Goal: Task Accomplishment & Management: Use online tool/utility

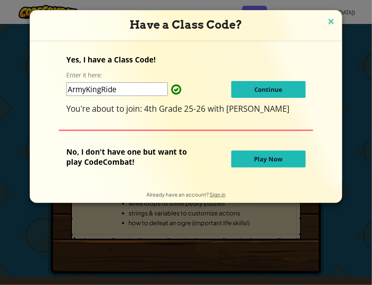
click at [328, 25] on img at bounding box center [330, 22] width 9 height 10
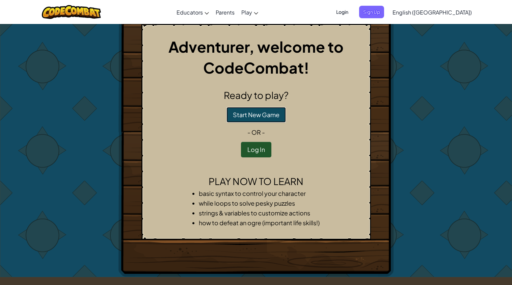
click at [272, 114] on button "Start New Game" at bounding box center [256, 115] width 59 height 16
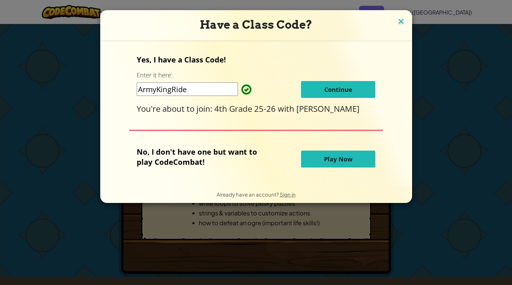
click at [401, 19] on img at bounding box center [401, 22] width 9 height 10
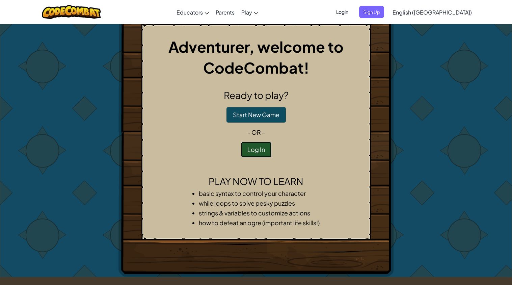
click at [260, 155] on button "Log In" at bounding box center [256, 150] width 30 height 16
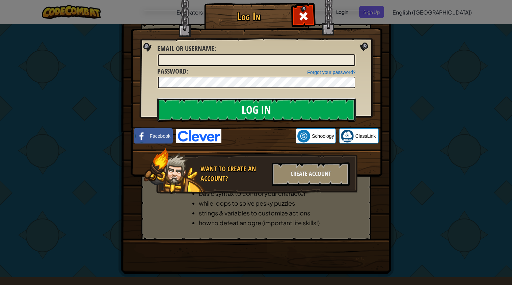
click at [337, 109] on input "Log In" at bounding box center [256, 110] width 199 height 24
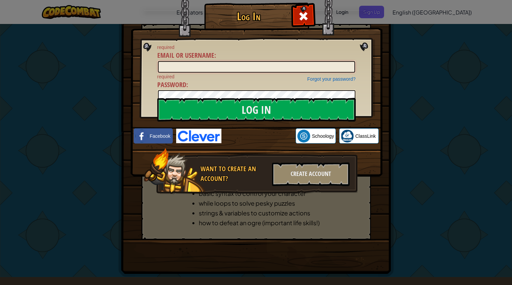
click at [314, 69] on input "Email or Username :" at bounding box center [256, 66] width 197 height 11
click at [325, 66] on input "Email or Username :" at bounding box center [256, 66] width 197 height 11
click at [446, 148] on div "Log In required Email or Username : Forgot your password? required Password : L…" at bounding box center [256, 142] width 512 height 285
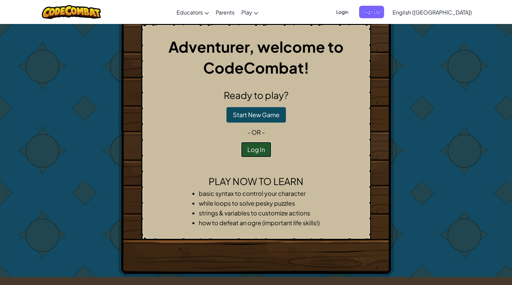
click at [266, 153] on button "Log In" at bounding box center [256, 150] width 30 height 16
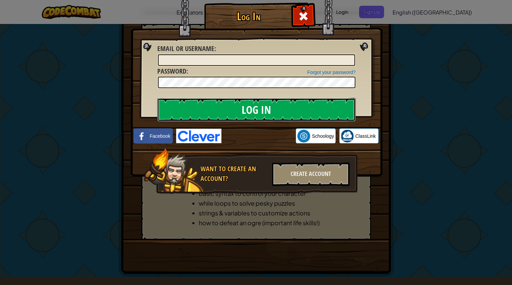
click at [191, 108] on input "Log In" at bounding box center [256, 110] width 199 height 24
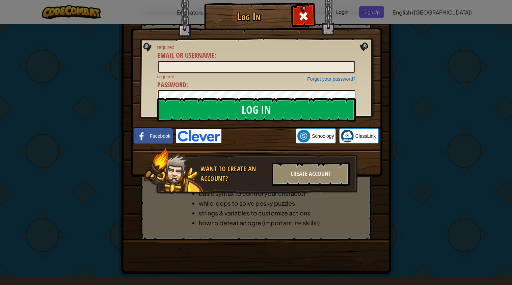
click at [242, 64] on input "Email or Username :" at bounding box center [256, 66] width 197 height 11
click at [366, 46] on img at bounding box center [257, 78] width 252 height 197
click at [1, 30] on div "Log In required Email or Username : Forgot your password? required Password : L…" at bounding box center [256, 142] width 512 height 285
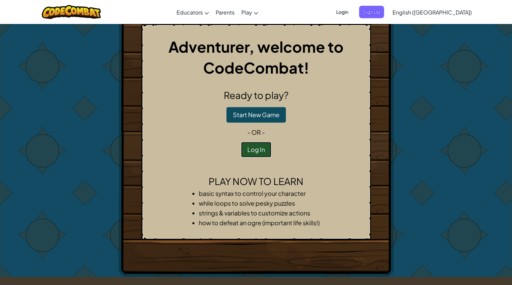
click at [260, 152] on button "Log In" at bounding box center [256, 150] width 30 height 16
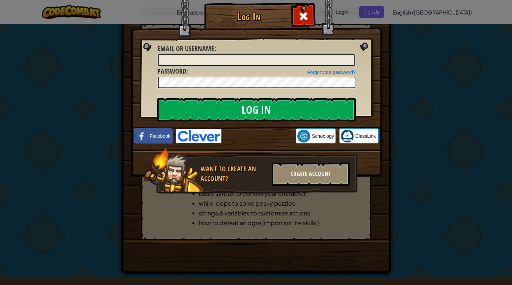
click at [273, 59] on input "Email or Username :" at bounding box center [256, 59] width 197 height 11
type input "f"
click at [305, 18] on span at bounding box center [303, 16] width 11 height 11
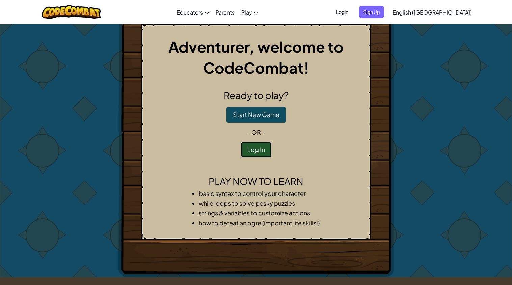
click at [261, 156] on button "Log In" at bounding box center [256, 150] width 30 height 16
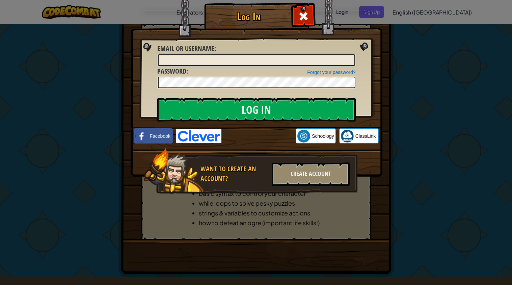
click at [344, 60] on input "Email or Username :" at bounding box center [256, 59] width 197 height 11
click at [302, 23] on div at bounding box center [303, 15] width 21 height 21
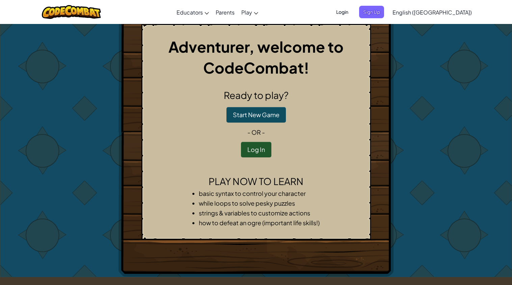
click at [353, 10] on span "Login" at bounding box center [342, 12] width 20 height 12
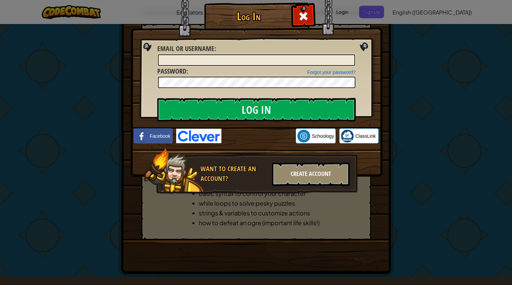
click at [311, 181] on div "Create Account" at bounding box center [311, 174] width 78 height 24
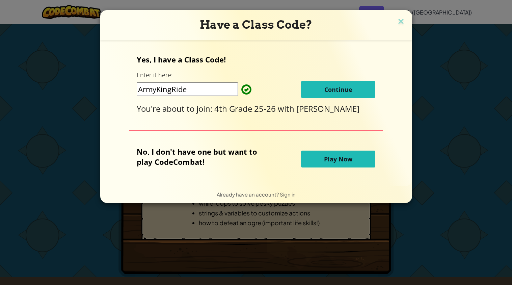
click at [203, 85] on input "ArmyKingRide" at bounding box center [187, 89] width 101 height 14
click at [339, 93] on span "Continue" at bounding box center [339, 89] width 28 height 8
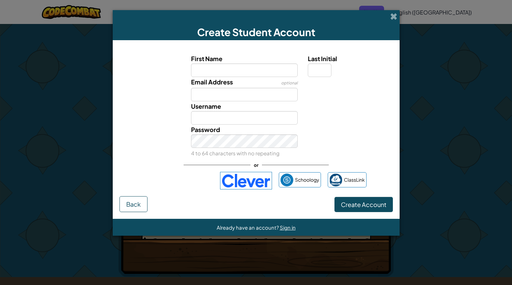
click at [263, 59] on label "First Name" at bounding box center [244, 59] width 107 height 10
click at [263, 64] on input "First Name" at bounding box center [244, 71] width 107 height 14
click at [260, 66] on input "First Name" at bounding box center [244, 71] width 107 height 14
click at [258, 73] on input "First Name" at bounding box center [244, 71] width 107 height 14
click at [255, 96] on input "Email Address" at bounding box center [244, 95] width 107 height 14
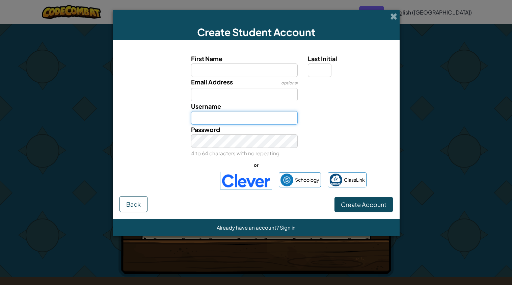
click at [253, 121] on input "Username" at bounding box center [244, 118] width 107 height 14
click at [269, 61] on label "First Name" at bounding box center [244, 59] width 107 height 10
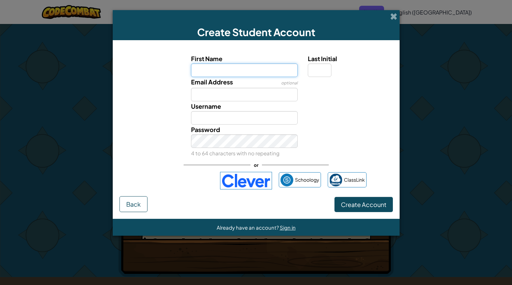
click at [269, 64] on input "First Name" at bounding box center [244, 71] width 107 height 14
click at [261, 71] on input "First Name" at bounding box center [244, 71] width 107 height 14
click at [313, 73] on input "Last Initial" at bounding box center [320, 71] width 24 height 14
click at [278, 72] on input "First Name" at bounding box center [244, 71] width 107 height 14
click at [134, 206] on span "Back" at bounding box center [133, 204] width 15 height 8
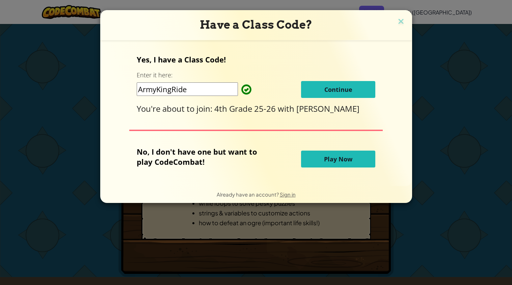
click at [252, 91] on div "ArmyKingRide Continue" at bounding box center [256, 89] width 239 height 17
click at [225, 120] on div "Yes, I have a Class Code! Enter it here: ArmyKingRide Continue You're about to …" at bounding box center [256, 113] width 299 height 132
click at [320, 164] on button "Play Now" at bounding box center [338, 159] width 74 height 17
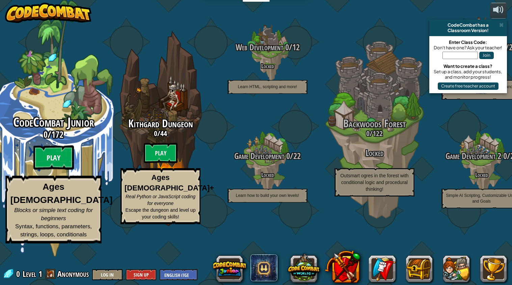
click at [61, 170] on btn "Play" at bounding box center [53, 158] width 41 height 24
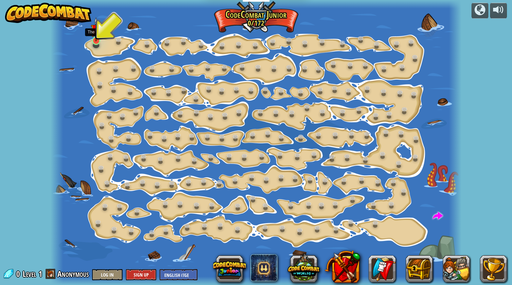
click at [98, 33] on img at bounding box center [96, 29] width 10 height 24
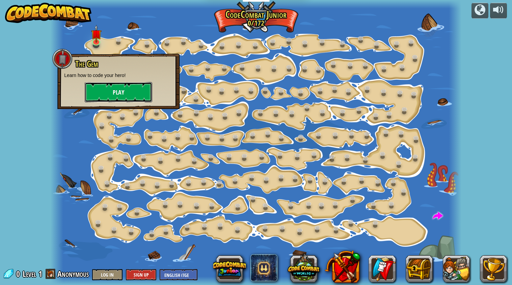
click at [120, 86] on button "Play" at bounding box center [119, 92] width 68 height 20
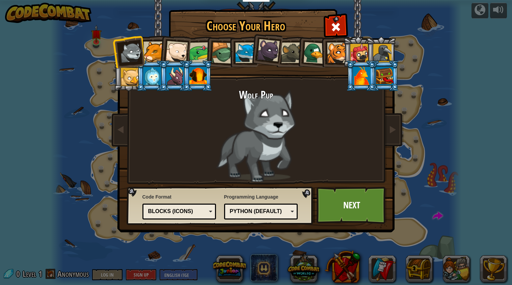
click at [358, 49] on div at bounding box center [360, 53] width 18 height 18
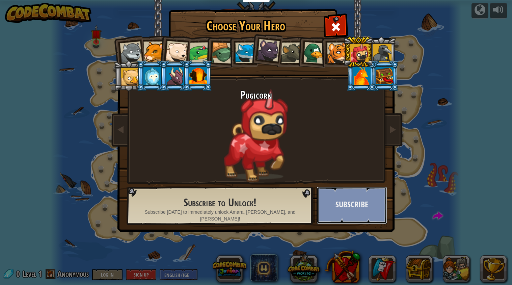
click at [350, 198] on button "Subscribe" at bounding box center [352, 205] width 71 height 37
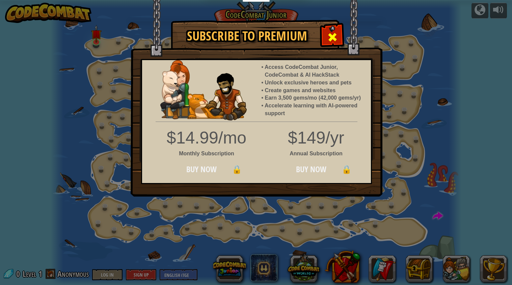
click at [330, 29] on div at bounding box center [332, 36] width 21 height 21
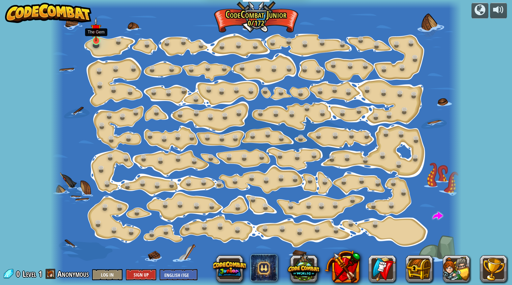
click at [95, 32] on img at bounding box center [96, 29] width 10 height 24
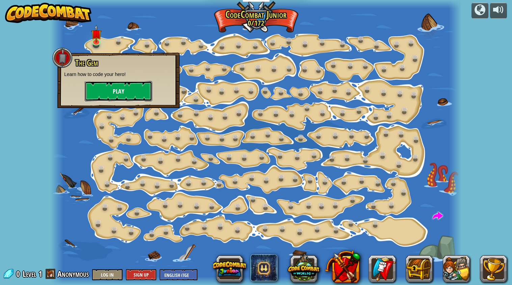
click at [118, 90] on button "Play" at bounding box center [119, 91] width 68 height 20
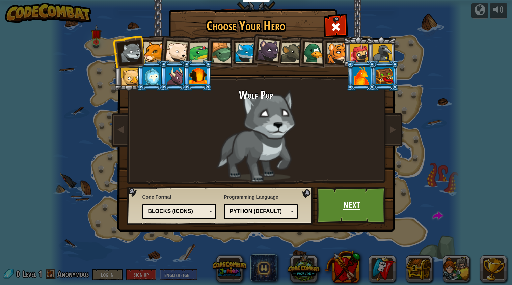
click at [370, 214] on link "Next" at bounding box center [352, 205] width 71 height 37
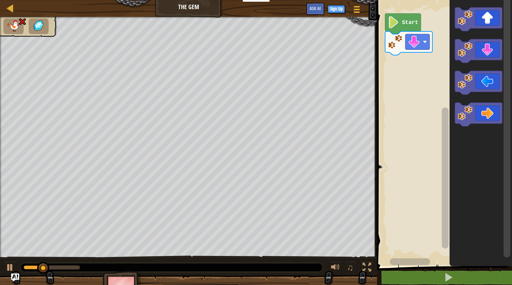
click at [414, 17] on icon "Blockly Workspace" at bounding box center [403, 24] width 36 height 21
